Goal: Book appointment/travel/reservation

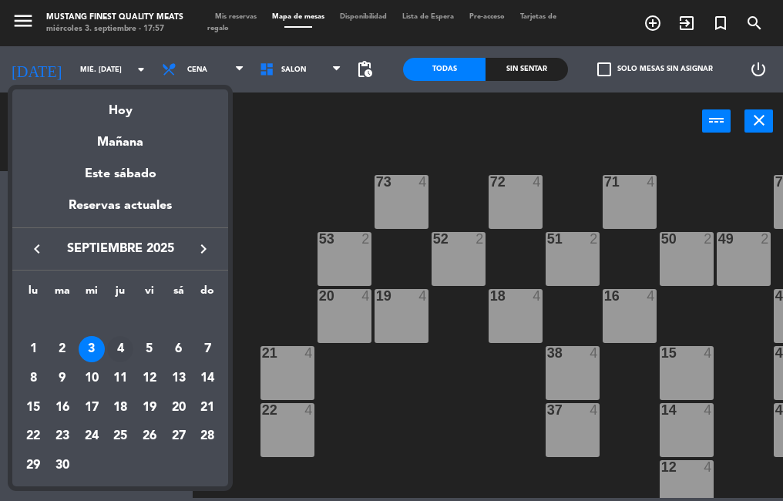
click at [117, 362] on div "4" at bounding box center [120, 349] width 26 height 26
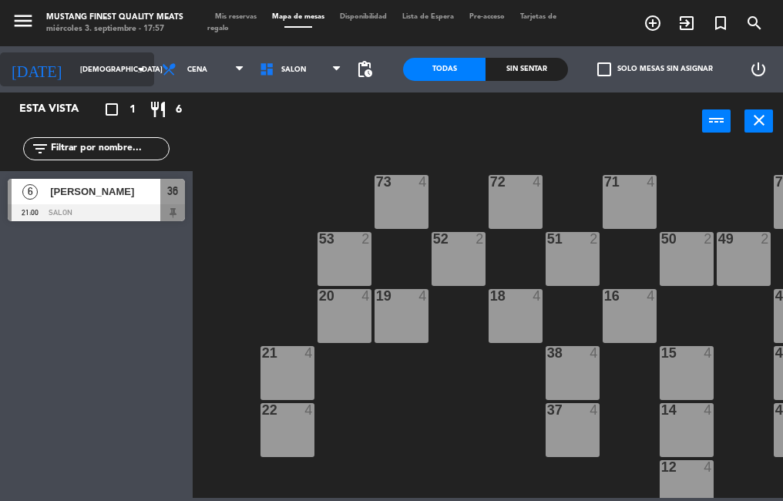
click at [92, 69] on input "[DEMOGRAPHIC_DATA] [DATE]" at bounding box center [122, 70] width 100 height 24
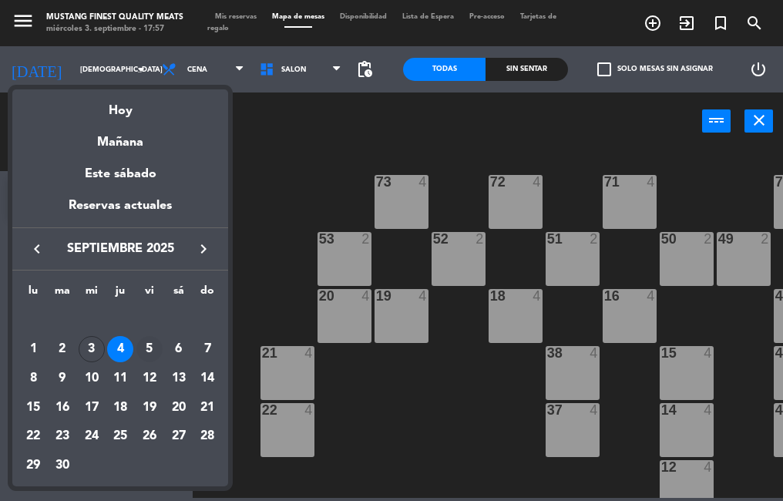
click at [150, 349] on div "5" at bounding box center [149, 349] width 26 height 26
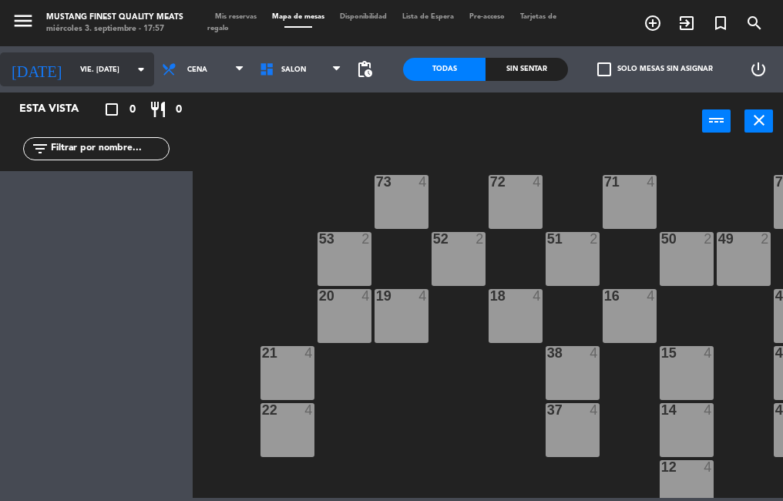
click at [81, 69] on input "vie. [DATE]" at bounding box center [122, 70] width 100 height 24
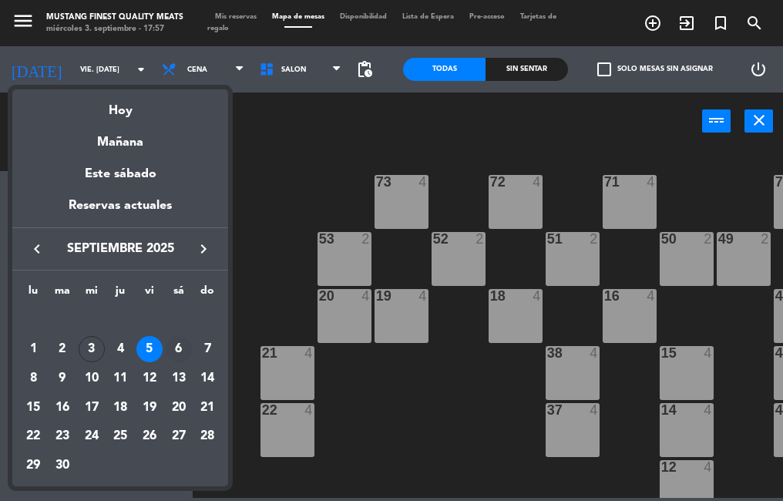
click at [177, 355] on div "6" at bounding box center [179, 349] width 26 height 26
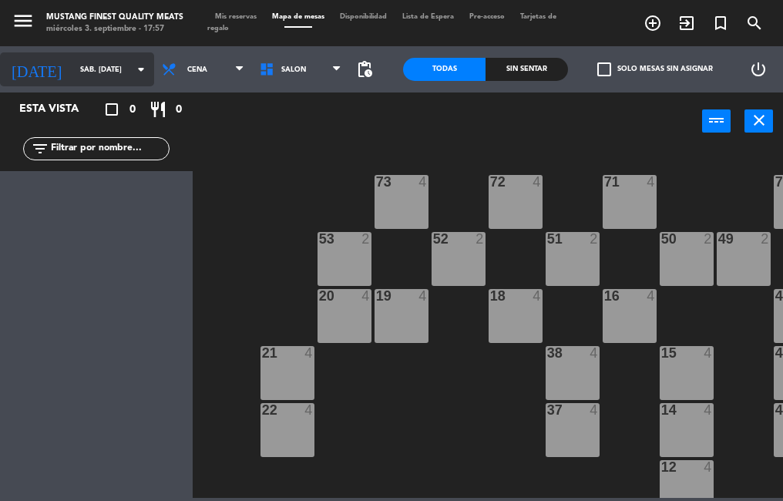
click at [93, 70] on input "sáb. [DATE]" at bounding box center [122, 70] width 100 height 24
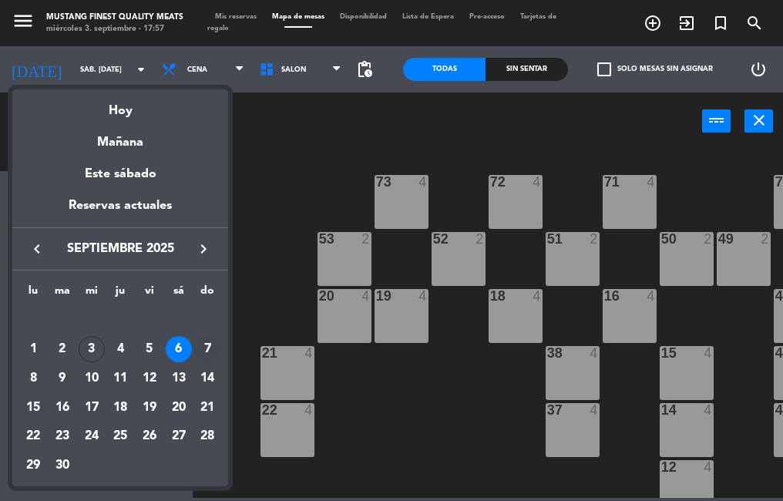
click at [200, 338] on div "7" at bounding box center [207, 349] width 26 height 26
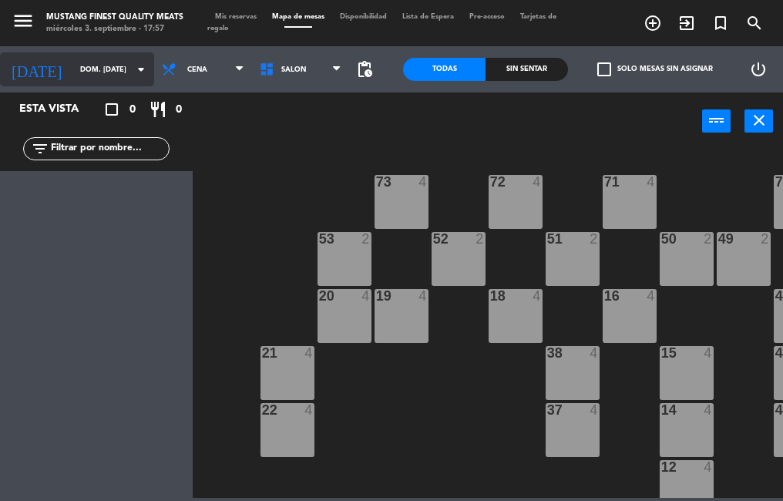
click at [79, 69] on input "dom. [DATE]" at bounding box center [122, 70] width 100 height 24
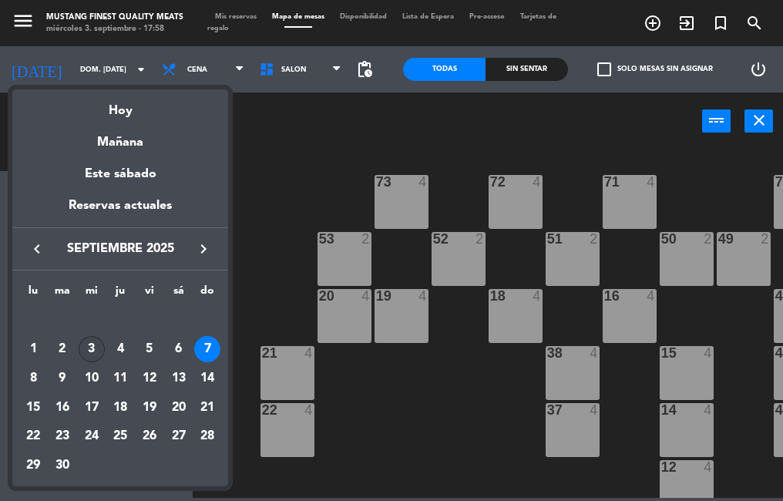
click at [91, 349] on div "3" at bounding box center [92, 349] width 26 height 26
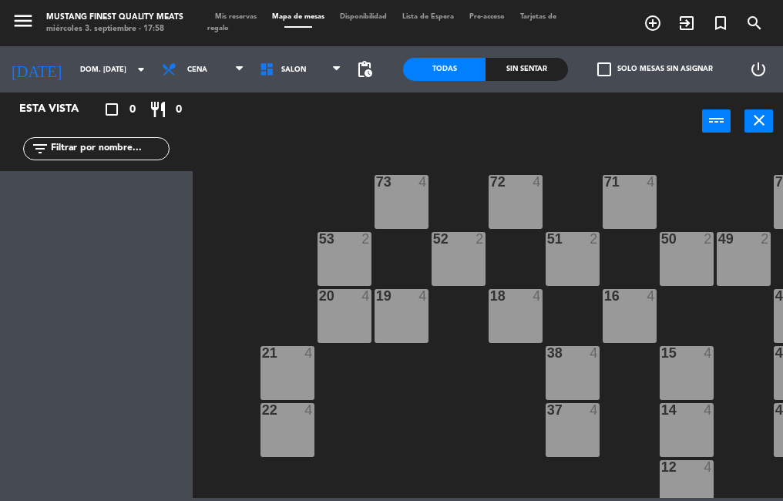
type input "mié. [DATE]"
